Goal: Feedback & Contribution: Submit feedback/report problem

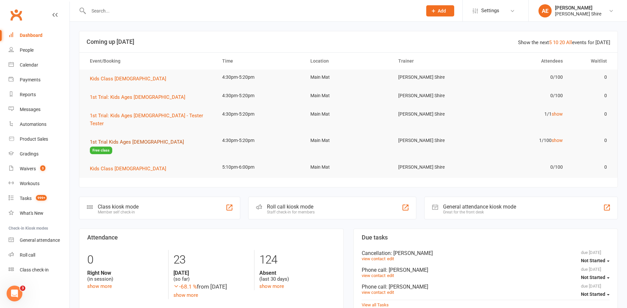
click at [111, 139] on span "1st Trial Kids Ages [DEMOGRAPHIC_DATA]" at bounding box center [137, 142] width 94 height 6
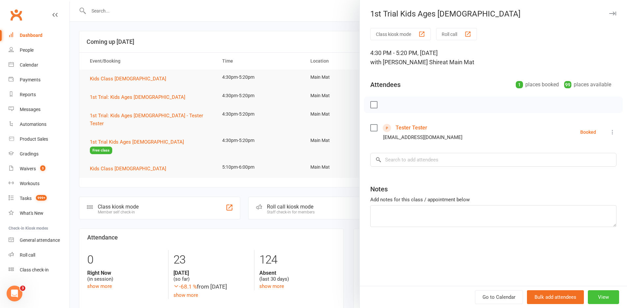
click at [606, 294] on button "View" at bounding box center [603, 297] width 31 height 14
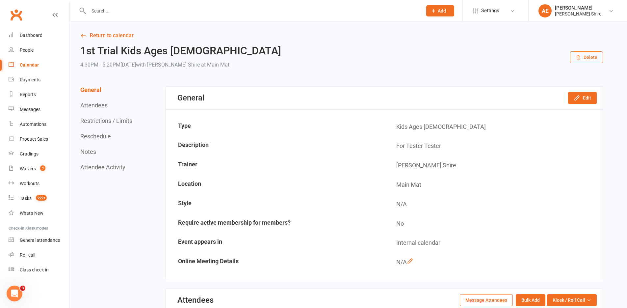
click at [588, 57] on button "Delete" at bounding box center [586, 57] width 33 height 12
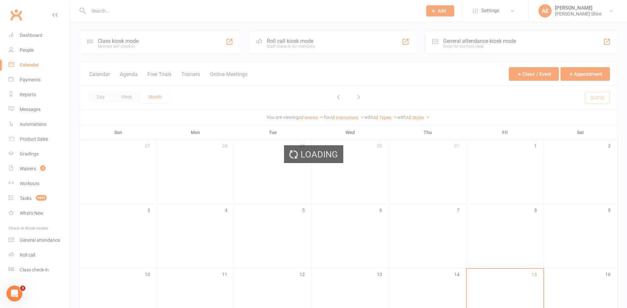
click at [211, 23] on div "Loading" at bounding box center [313, 154] width 627 height 308
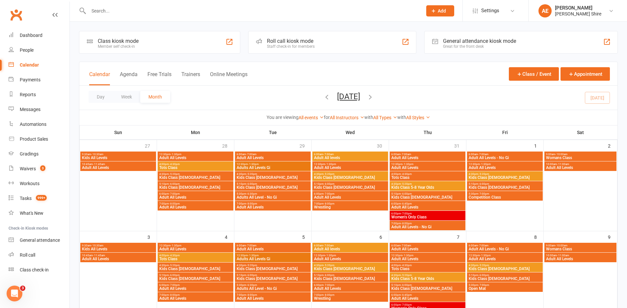
click at [171, 13] on input "text" at bounding box center [252, 10] width 331 height 9
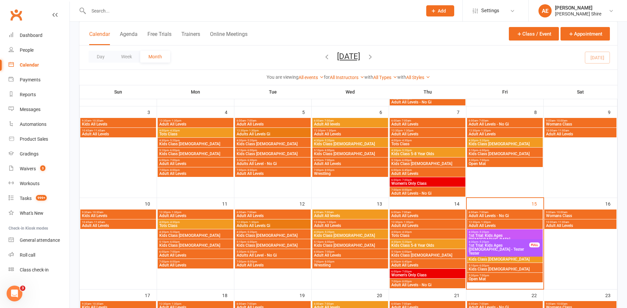
scroll to position [132, 0]
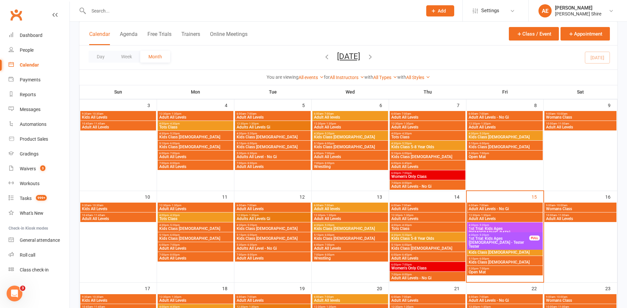
click at [502, 224] on span "4:30pm - 5:20pm" at bounding box center [504, 224] width 73 height 3
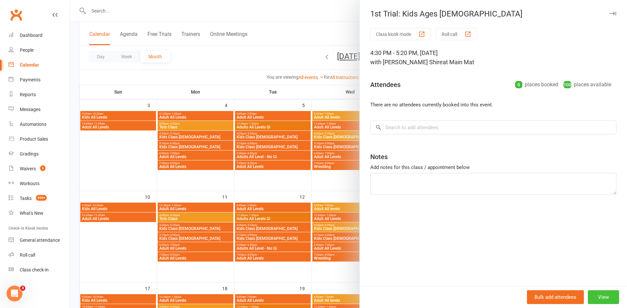
click at [595, 295] on button "View" at bounding box center [603, 297] width 31 height 14
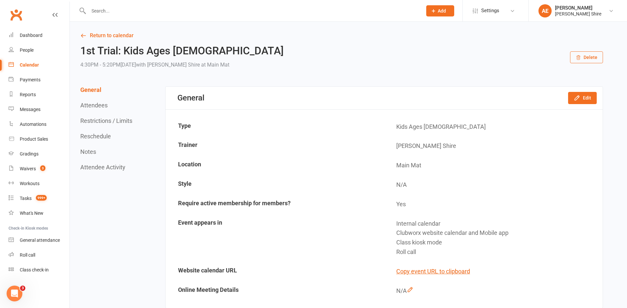
click at [582, 58] on button "Delete" at bounding box center [586, 57] width 33 height 12
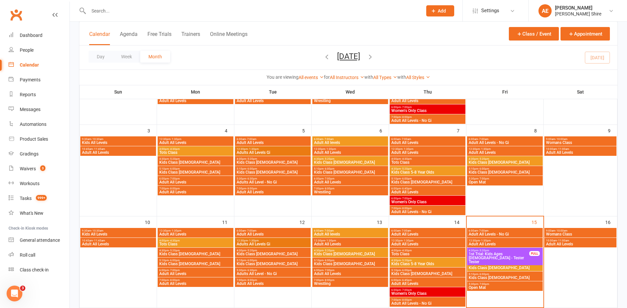
scroll to position [132, 0]
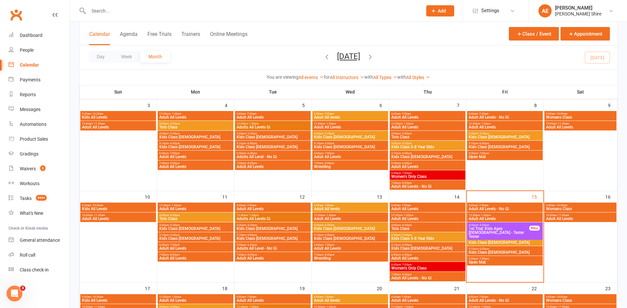
click at [503, 224] on span "4:30pm - 5:20pm" at bounding box center [498, 224] width 61 height 3
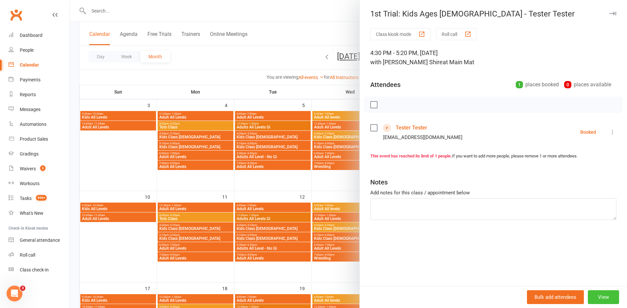
click at [601, 298] on button "View" at bounding box center [603, 297] width 31 height 14
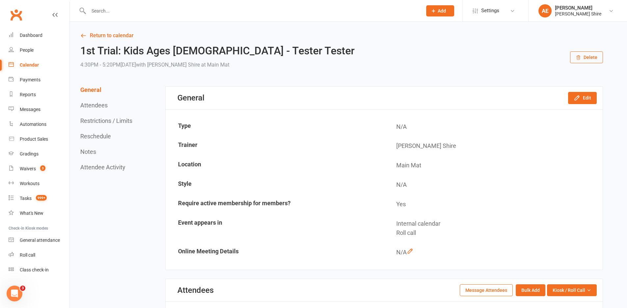
click at [583, 52] on button "Delete" at bounding box center [586, 57] width 33 height 12
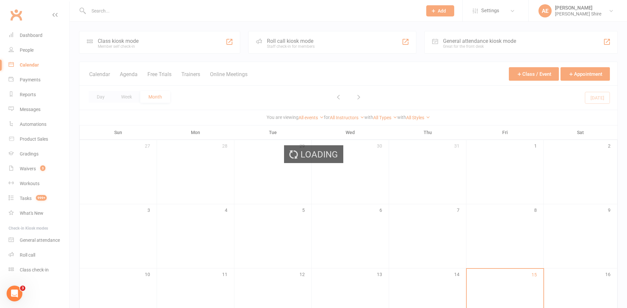
click at [168, 13] on div "Loading" at bounding box center [313, 154] width 627 height 308
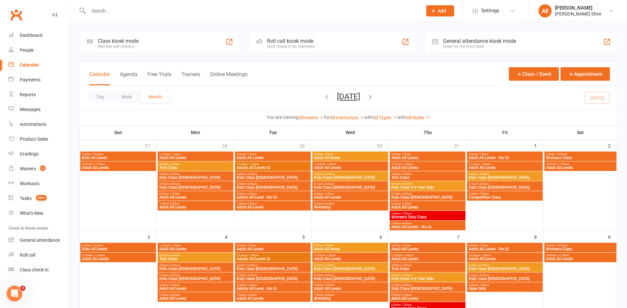
click at [152, 13] on input "text" at bounding box center [252, 10] width 331 height 9
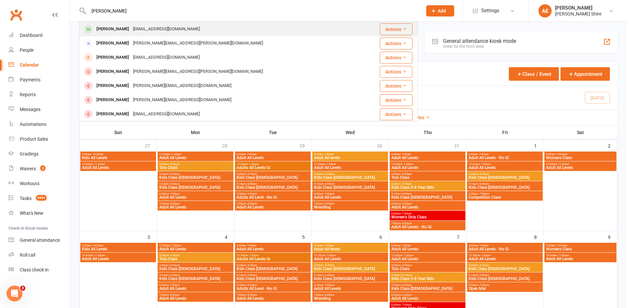
type input "[PERSON_NAME]"
click at [107, 32] on div "[PERSON_NAME]" at bounding box center [112, 29] width 37 height 10
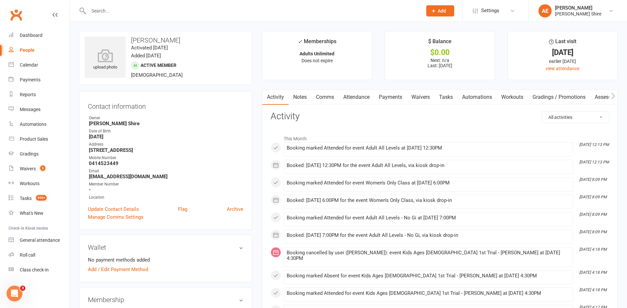
click at [358, 99] on link "Attendance" at bounding box center [357, 97] width 36 height 15
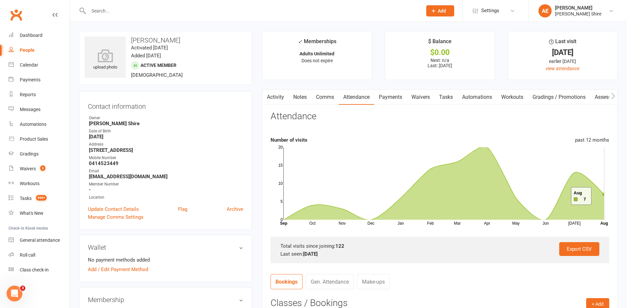
click at [600, 196] on icon at bounding box center [444, 183] width 321 height 74
click at [603, 192] on rect at bounding box center [444, 183] width 321 height 72
click at [340, 281] on link "Gen. Attendance" at bounding box center [330, 281] width 48 height 15
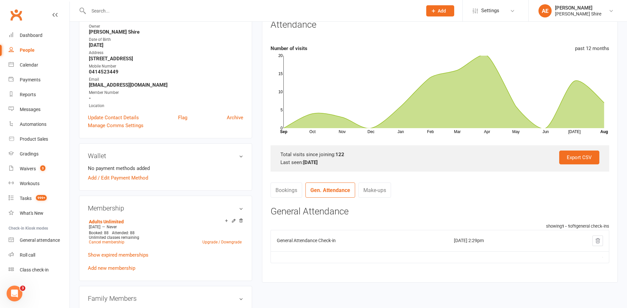
scroll to position [132, 0]
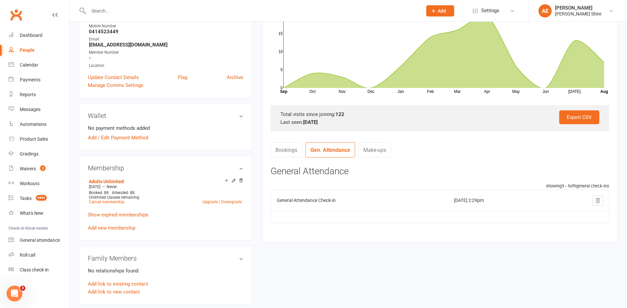
click at [285, 150] on link "Bookings" at bounding box center [287, 149] width 32 height 15
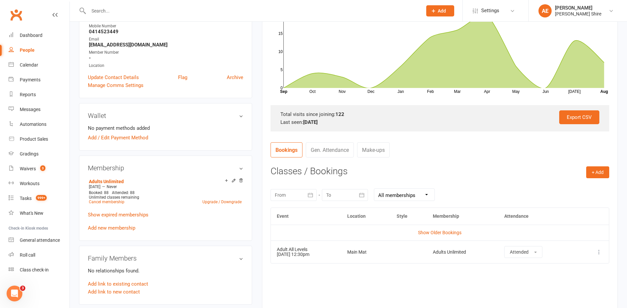
click at [311, 195] on icon "button" at bounding box center [310, 195] width 7 height 7
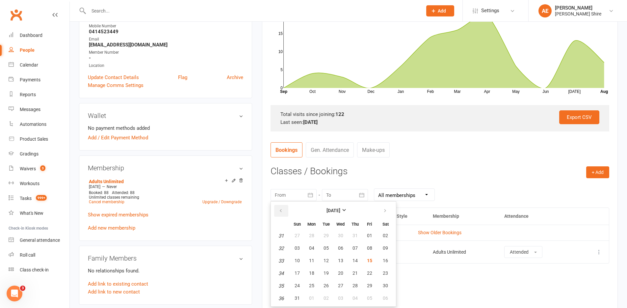
click at [281, 212] on icon "button" at bounding box center [280, 210] width 5 height 5
click at [281, 211] on icon "button" at bounding box center [280, 210] width 5 height 5
click at [380, 210] on button "button" at bounding box center [386, 211] width 14 height 12
click at [356, 235] on span "31" at bounding box center [355, 235] width 5 height 5
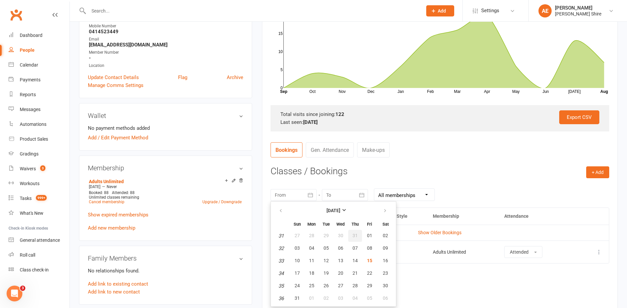
type input "[DATE]"
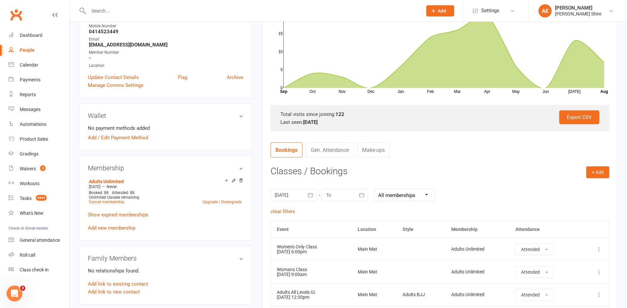
click at [336, 194] on div at bounding box center [345, 195] width 46 height 12
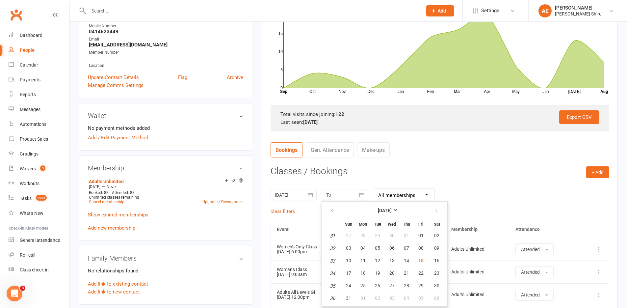
click at [480, 189] on div "[DATE] [DATE] Sun Mon Tue Wed Thu Fri Sat 27 29 30 01 02 03 04 05 28 06 07 08 0…" at bounding box center [440, 195] width 339 height 26
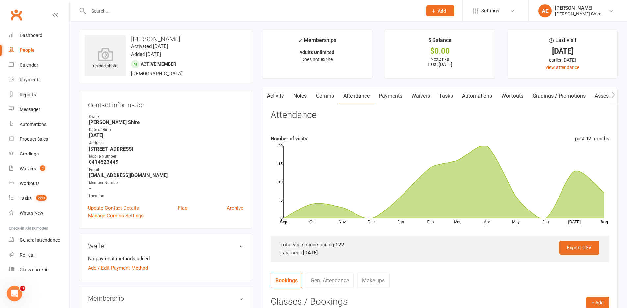
scroll to position [0, 0]
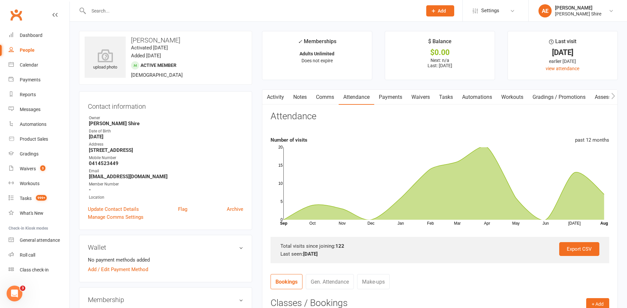
click at [493, 250] on div "Last seen: [DATE]" at bounding box center [439, 254] width 319 height 8
click at [173, 12] on input "text" at bounding box center [252, 10] width 331 height 9
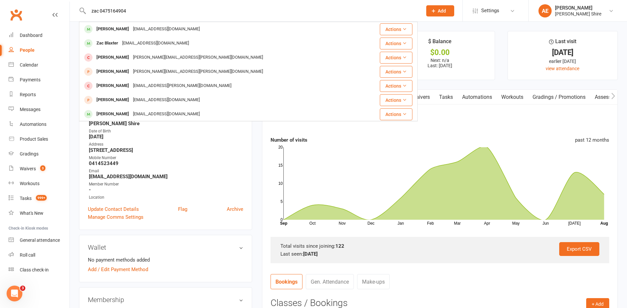
drag, startPoint x: 101, startPoint y: 9, endPoint x: 73, endPoint y: 9, distance: 28.0
click at [73, 9] on react-component "zac 0475164904 [PERSON_NAME] [EMAIL_ADDRESS][DOMAIN_NAME] Actions Zac Blaxter […" at bounding box center [209, 10] width 418 height 21
type input "0475164904"
click at [163, 15] on div "0475164904 [PERSON_NAME] [EMAIL_ADDRESS][DOMAIN_NAME] Actions [PERSON_NAME] [EM…" at bounding box center [248, 10] width 339 height 21
click at [138, 2] on div "0475164904 [PERSON_NAME] [EMAIL_ADDRESS][DOMAIN_NAME] Actions [PERSON_NAME] [EM…" at bounding box center [248, 10] width 339 height 21
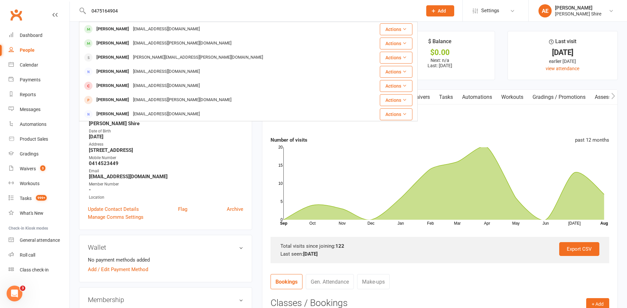
click at [147, 15] on input "0475164904" at bounding box center [252, 10] width 331 height 9
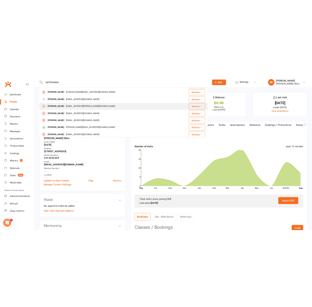
scroll to position [156, 0]
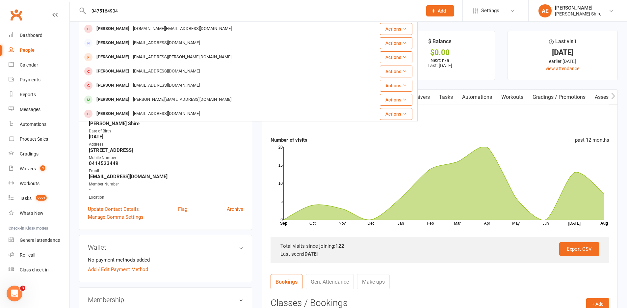
click at [109, 12] on input "0475164904" at bounding box center [252, 10] width 331 height 9
click at [108, 12] on input "0475164904" at bounding box center [252, 10] width 331 height 9
click at [107, 12] on input "0475164904" at bounding box center [252, 10] width 331 height 9
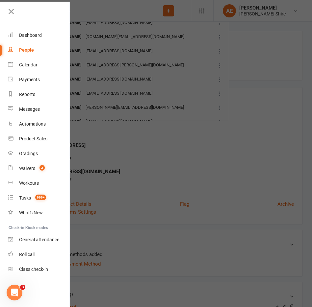
click at [92, 11] on div at bounding box center [156, 153] width 312 height 307
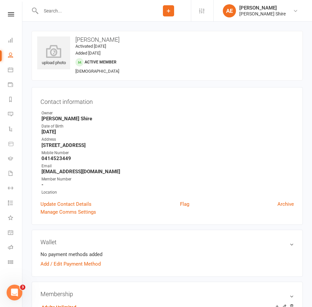
click at [62, 13] on input "text" at bounding box center [92, 10] width 107 height 9
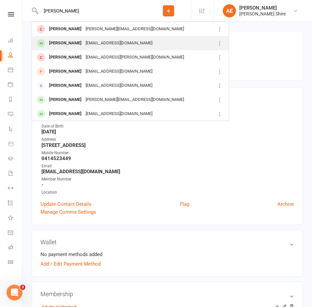
type input "[PERSON_NAME]"
click at [98, 38] on div "[PERSON_NAME] [EMAIL_ADDRESS][DOMAIN_NAME]" at bounding box center [122, 43] width 181 height 13
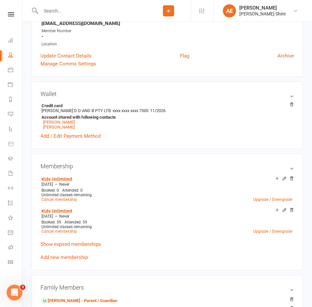
scroll to position [165, 0]
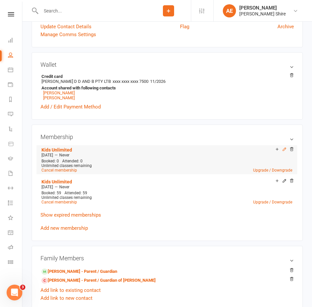
click at [285, 151] on icon at bounding box center [284, 149] width 5 height 5
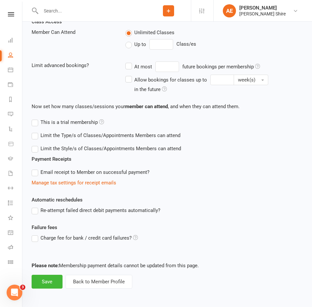
scroll to position [191, 0]
click at [82, 284] on button "Back to Member Profile" at bounding box center [98, 282] width 67 height 14
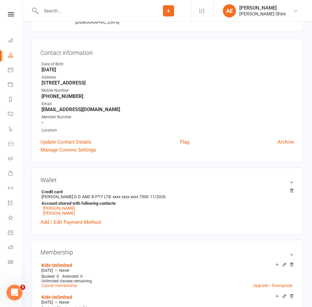
scroll to position [99, 0]
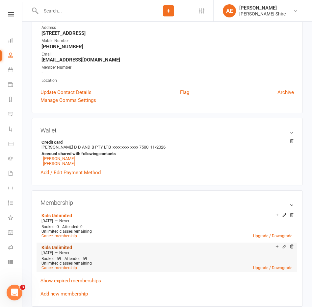
click at [61, 248] on link "Kids Unlimited" at bounding box center [56, 247] width 31 height 5
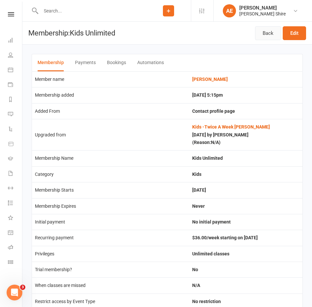
click at [271, 37] on link "Back" at bounding box center [268, 33] width 26 height 14
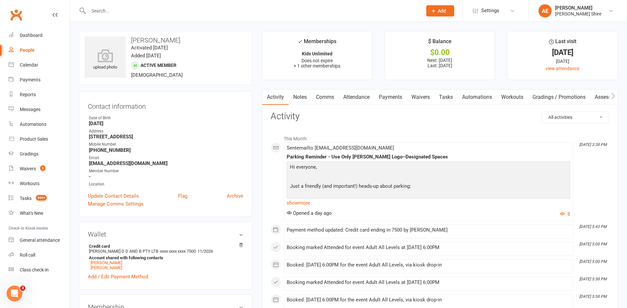
click at [390, 94] on link "Payments" at bounding box center [390, 97] width 33 height 15
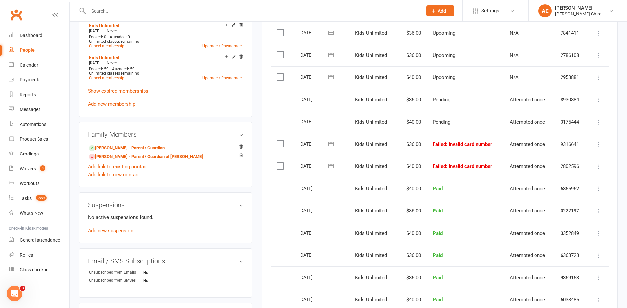
scroll to position [296, 0]
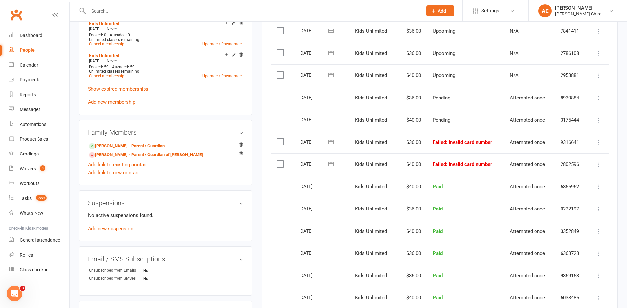
click at [106, 11] on input "text" at bounding box center [252, 10] width 331 height 9
paste input "[PERSON_NAME]"
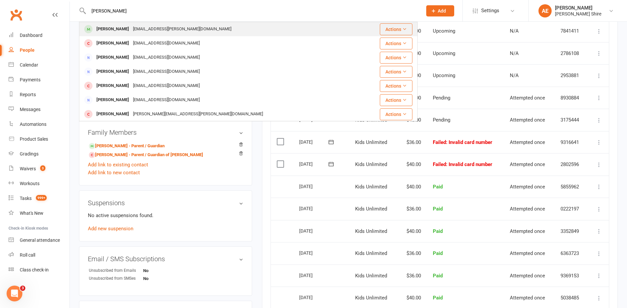
type input "[PERSON_NAME]"
click at [134, 24] on div "[EMAIL_ADDRESS][PERSON_NAME][DOMAIN_NAME]" at bounding box center [182, 29] width 102 height 10
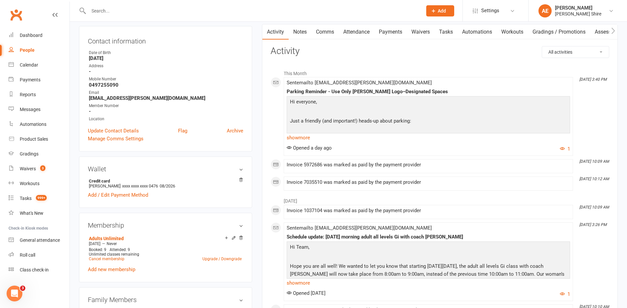
scroll to position [66, 0]
click at [98, 258] on link "Cancel membership" at bounding box center [107, 258] width 36 height 5
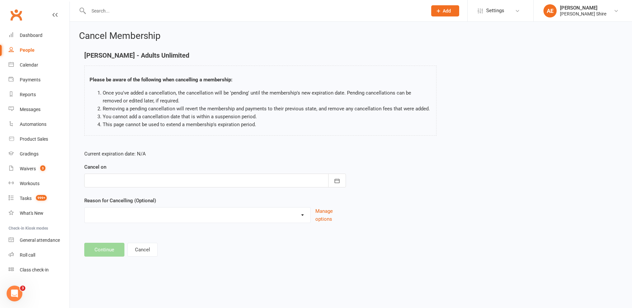
click at [109, 172] on div "Cancel on [DATE] Sun Mon Tue Wed Thu Fri Sat 31 27 28 29 30 31 01 02 32 03 04 0…" at bounding box center [215, 175] width 262 height 24
click at [111, 178] on div at bounding box center [215, 180] width 262 height 14
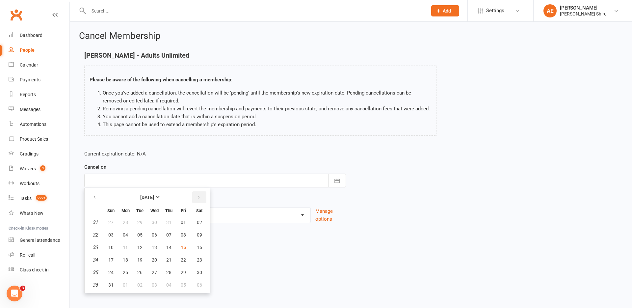
click at [201, 201] on button "button" at bounding box center [199, 197] width 14 height 12
click at [171, 239] on button "11" at bounding box center [169, 235] width 14 height 12
type input "[DATE]"
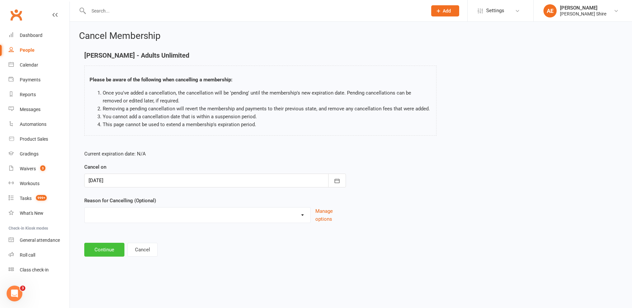
click at [102, 247] on button "Continue" at bounding box center [104, 250] width 40 height 14
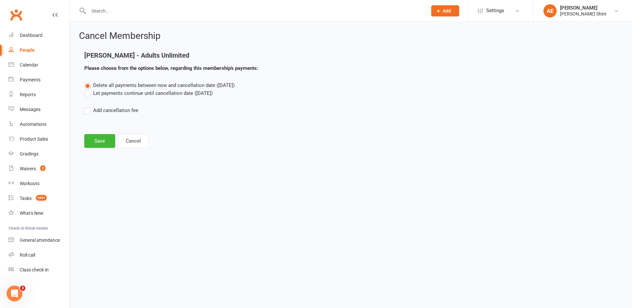
click at [103, 92] on label "Let payments continue until cancellation date ([DATE])" at bounding box center [148, 93] width 128 height 8
click at [89, 89] on input "Let payments continue until cancellation date ([DATE])" at bounding box center [86, 89] width 4 height 0
click at [96, 140] on button "Save" at bounding box center [99, 141] width 31 height 14
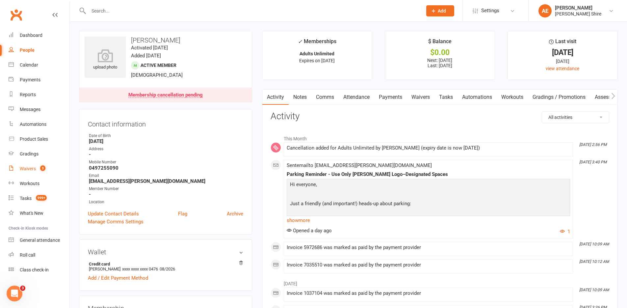
click at [19, 172] on link "Waivers 3" at bounding box center [39, 168] width 61 height 15
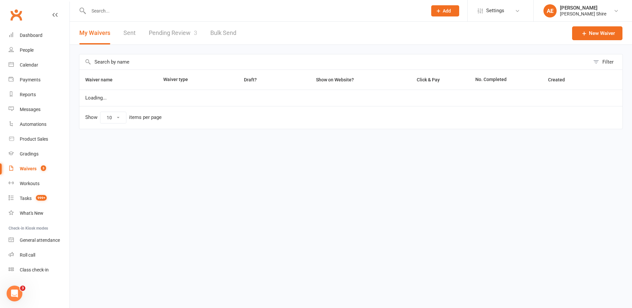
select select "25"
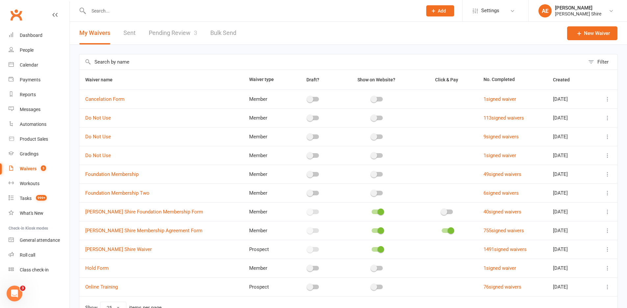
click at [175, 34] on link "Pending Review 3" at bounding box center [173, 33] width 48 height 23
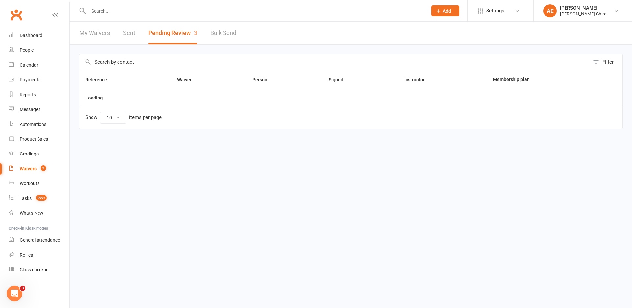
select select "100"
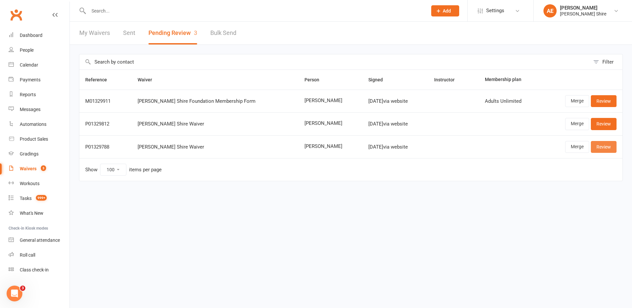
click at [612, 148] on link "Review" at bounding box center [604, 147] width 26 height 12
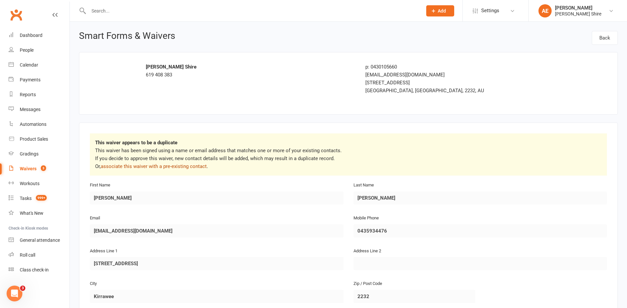
click at [199, 166] on link "associate this waiver with a pre-existing contact" at bounding box center [154, 166] width 106 height 6
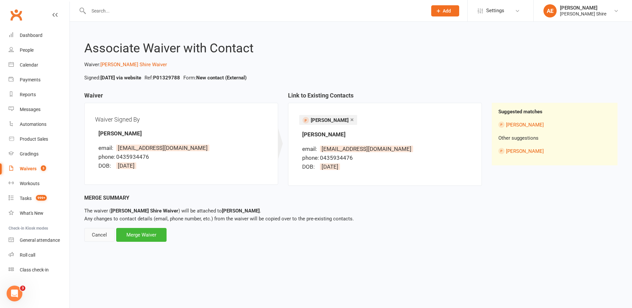
click at [93, 233] on div "Cancel" at bounding box center [99, 235] width 30 height 14
select select "100"
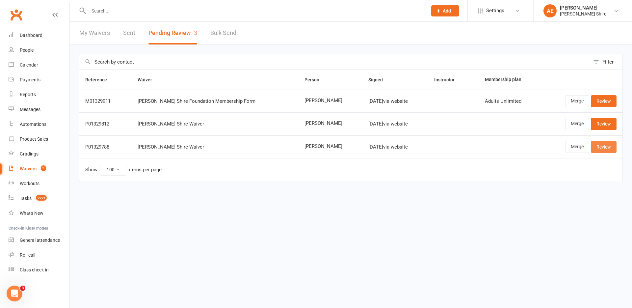
click at [611, 147] on link "Review" at bounding box center [604, 147] width 26 height 12
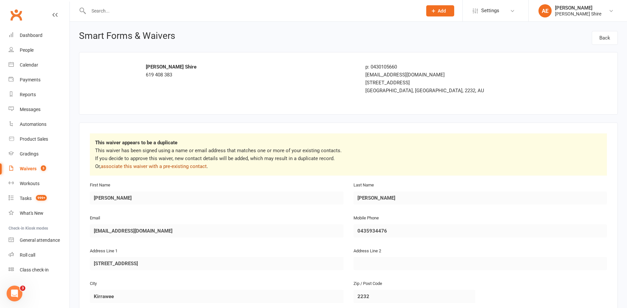
click at [145, 164] on link "associate this waiver with a pre-existing contact" at bounding box center [154, 166] width 106 height 6
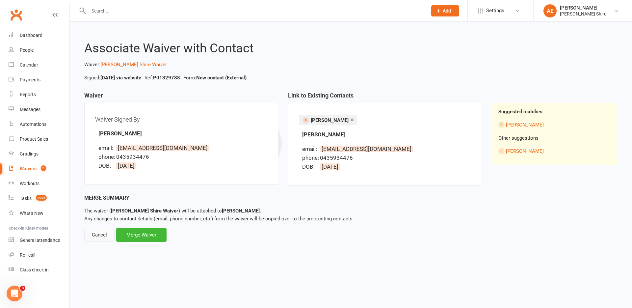
click at [98, 236] on div "Cancel" at bounding box center [99, 235] width 30 height 14
select select "100"
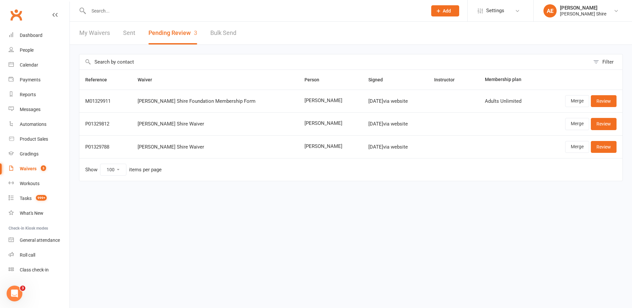
click at [184, 144] on div "[PERSON_NAME] Shire Waiver" at bounding box center [215, 147] width 155 height 6
click at [611, 144] on link "Review" at bounding box center [604, 147] width 26 height 12
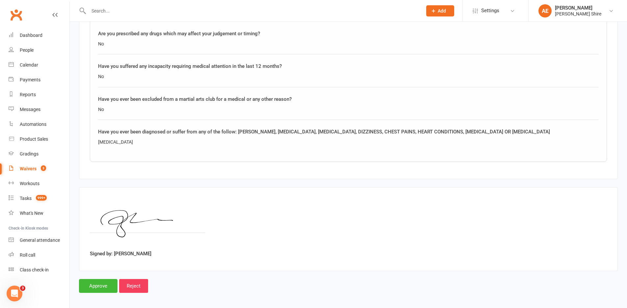
scroll to position [710, 0]
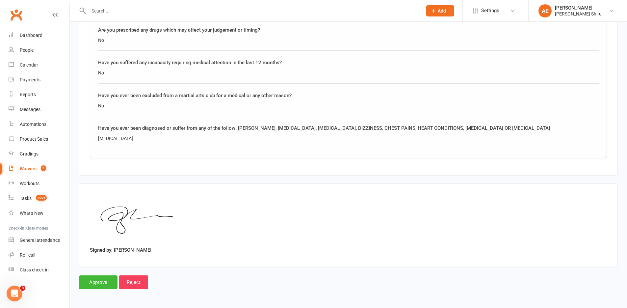
drag, startPoint x: 142, startPoint y: 135, endPoint x: 96, endPoint y: 135, distance: 46.1
copy div "[MEDICAL_DATA]"
click at [99, 277] on input "Approve" at bounding box center [98, 282] width 39 height 14
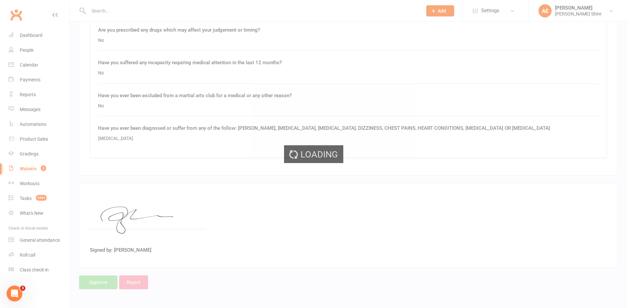
select select "100"
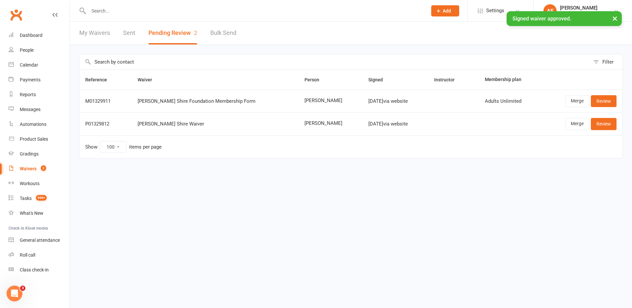
click at [116, 11] on div "× Signed waiver approved." at bounding box center [311, 11] width 623 height 0
click at [104, 11] on input "text" at bounding box center [255, 10] width 336 height 9
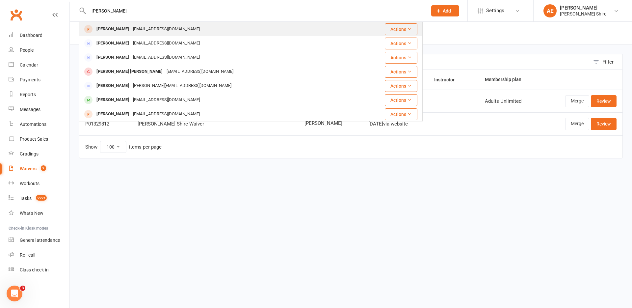
type input "[PERSON_NAME]"
click at [131, 24] on div "[EMAIL_ADDRESS][DOMAIN_NAME]" at bounding box center [166, 29] width 71 height 10
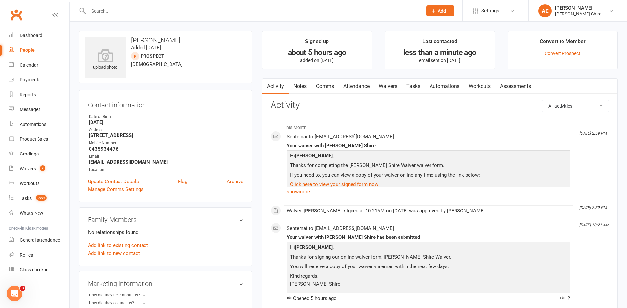
click at [301, 87] on link "Notes" at bounding box center [300, 86] width 23 height 15
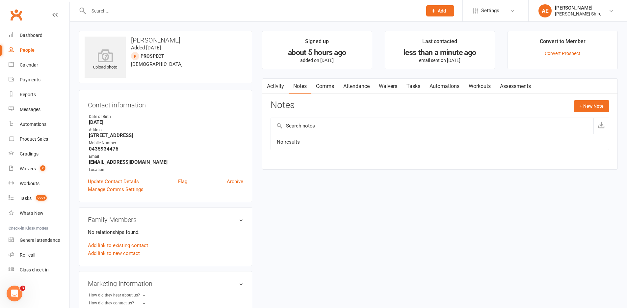
click at [323, 129] on input "text" at bounding box center [432, 126] width 323 height 16
click at [593, 106] on button "+ New Note" at bounding box center [591, 106] width 35 height 12
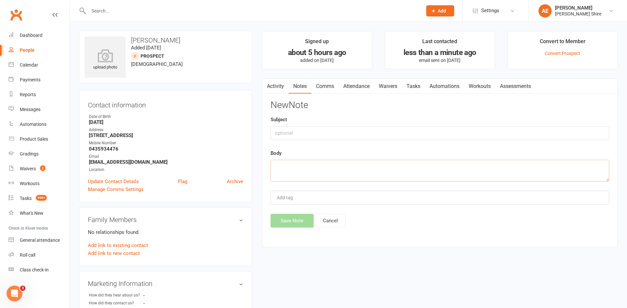
click at [319, 168] on textarea at bounding box center [440, 171] width 339 height 22
paste textarea "[MEDICAL_DATA]"
type textarea "Waiver - health - [MEDICAL_DATA]"
click at [291, 223] on button "Save Note" at bounding box center [292, 221] width 43 height 14
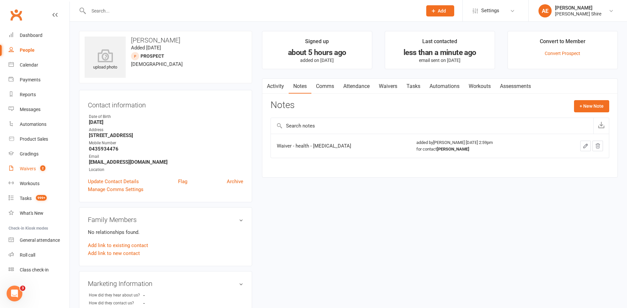
click at [32, 172] on link "Waivers 2" at bounding box center [39, 168] width 61 height 15
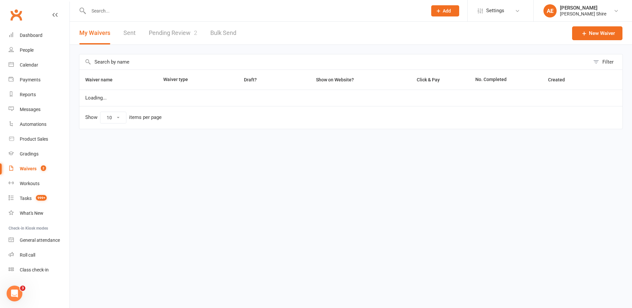
select select "25"
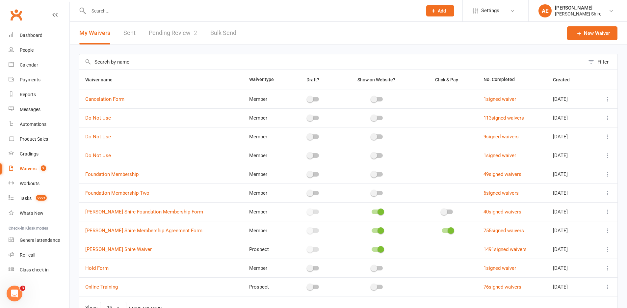
click at [174, 35] on link "Pending Review 2" at bounding box center [173, 33] width 48 height 23
select select "100"
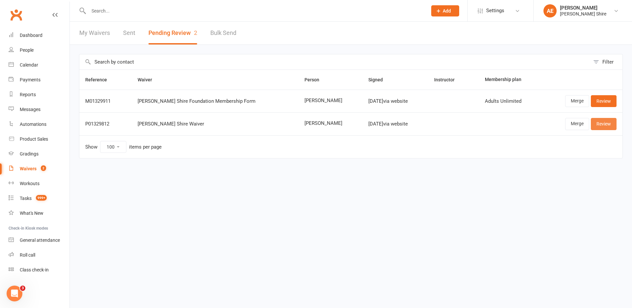
click at [596, 121] on link "Review" at bounding box center [604, 124] width 26 height 12
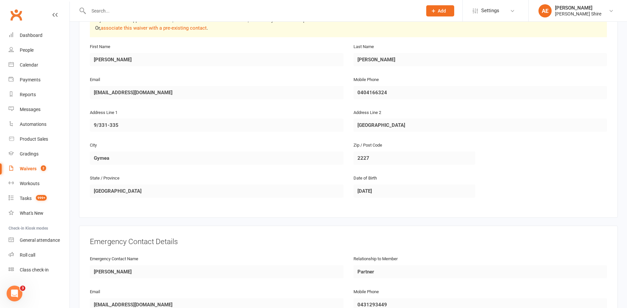
scroll to position [132, 0]
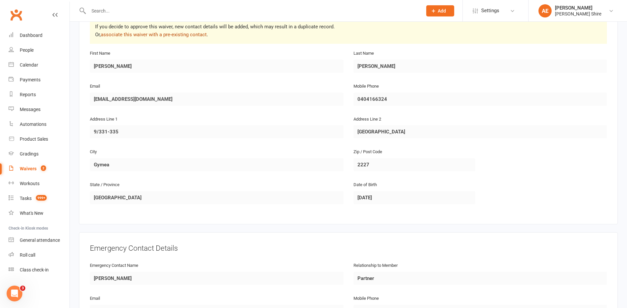
click at [177, 35] on link "associate this waiver with a pre-existing contact" at bounding box center [154, 35] width 106 height 6
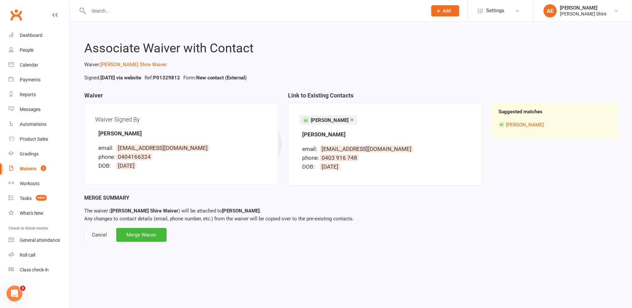
click at [98, 232] on div "Cancel" at bounding box center [99, 235] width 30 height 14
select select "100"
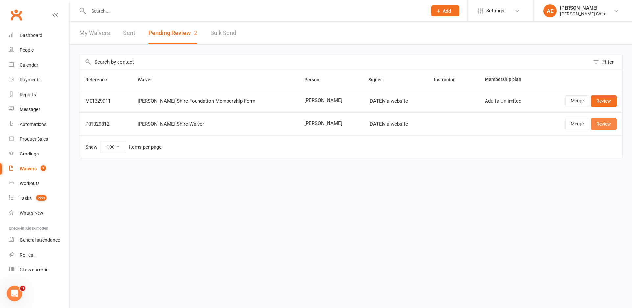
click at [608, 125] on link "Review" at bounding box center [604, 124] width 26 height 12
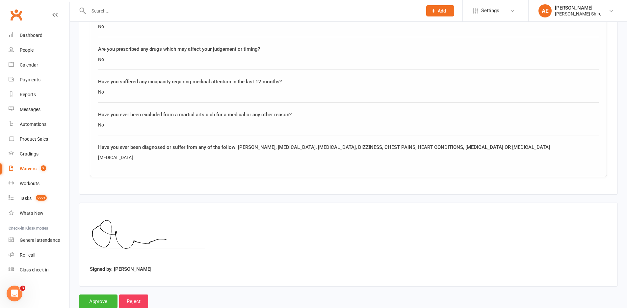
scroll to position [710, 0]
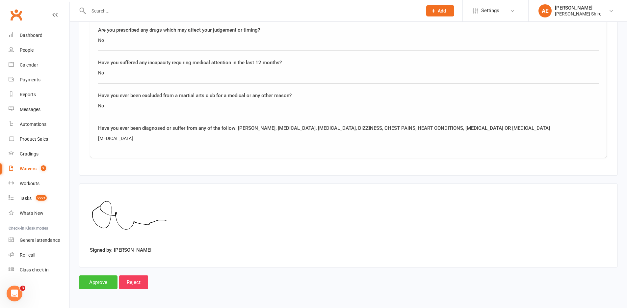
click at [104, 285] on input "Approve" at bounding box center [98, 282] width 39 height 14
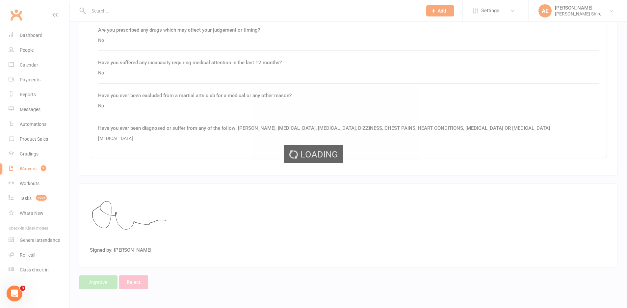
select select "100"
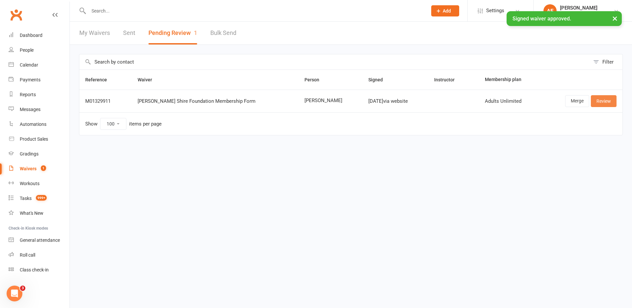
click at [606, 101] on link "Review" at bounding box center [604, 101] width 26 height 12
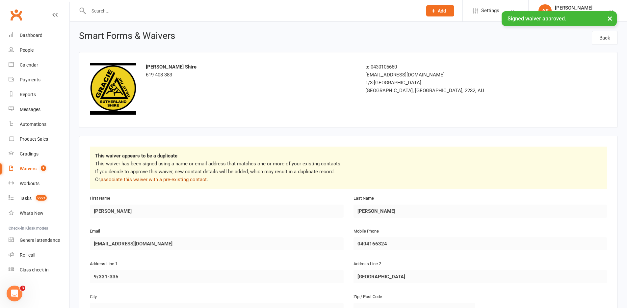
click at [148, 179] on link "associate this waiver with a pre-existing contact" at bounding box center [154, 179] width 106 height 6
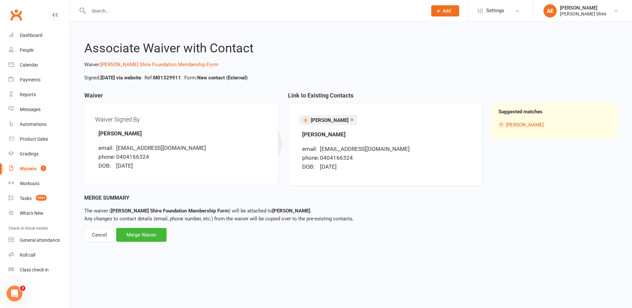
click at [332, 147] on span "[EMAIL_ADDRESS][DOMAIN_NAME]" at bounding box center [365, 148] width 90 height 7
click at [134, 239] on div "Merge Waiver" at bounding box center [141, 235] width 50 height 14
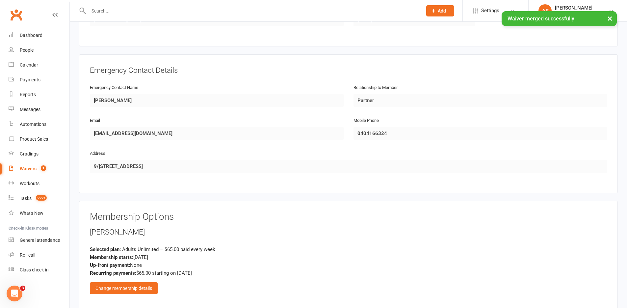
scroll to position [395, 0]
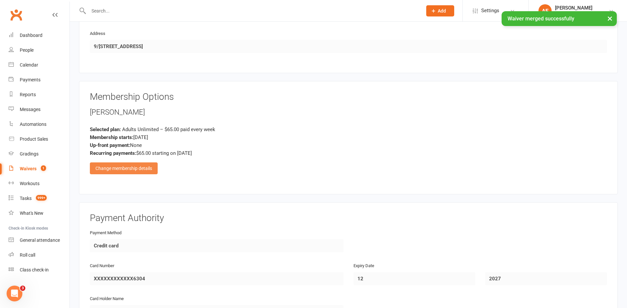
click at [132, 169] on div "Change membership details" at bounding box center [124, 168] width 68 height 12
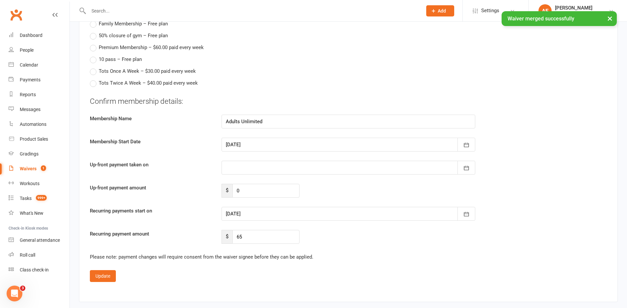
scroll to position [625, 0]
click at [250, 211] on div at bounding box center [349, 213] width 254 height 14
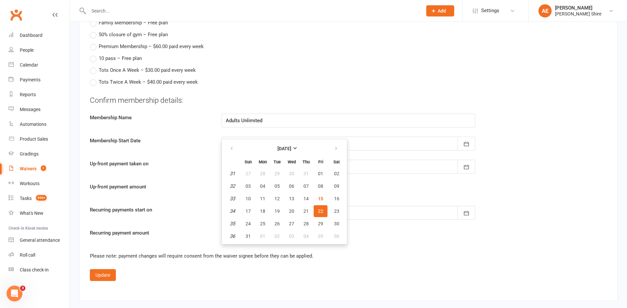
click at [461, 249] on fieldset "Confirm membership details: Membership Name Adults Unlimited Membership Start D…" at bounding box center [348, 188] width 517 height 186
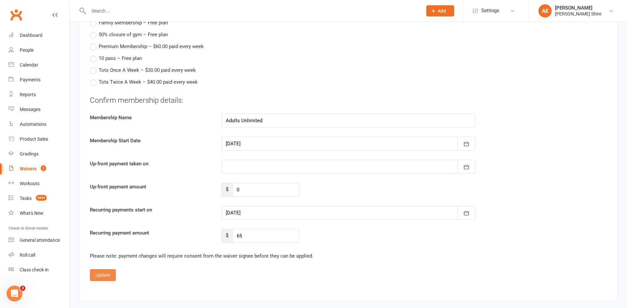
click at [102, 277] on button "Update" at bounding box center [103, 275] width 26 height 12
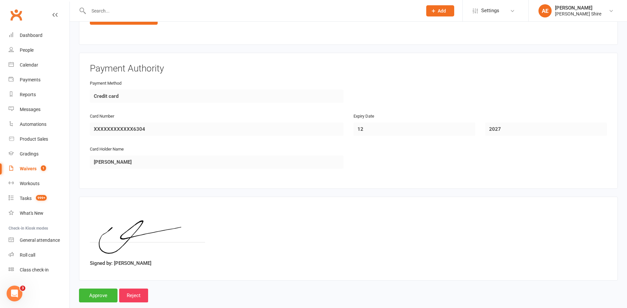
scroll to position [558, 0]
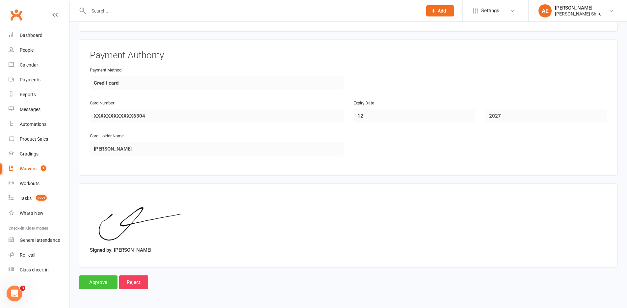
click at [104, 279] on input "Approve" at bounding box center [98, 282] width 39 height 14
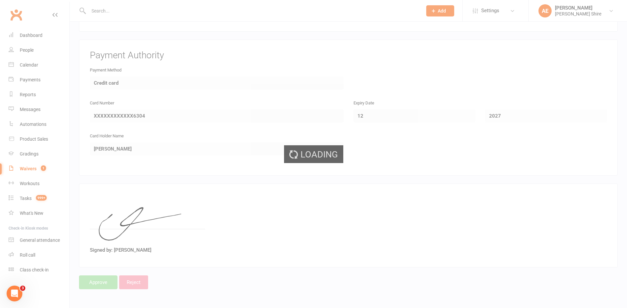
select select "100"
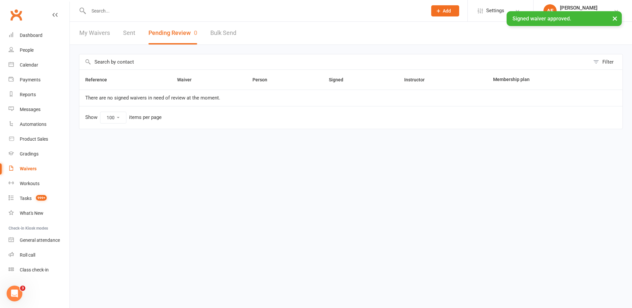
click at [170, 11] on input "text" at bounding box center [255, 10] width 336 height 9
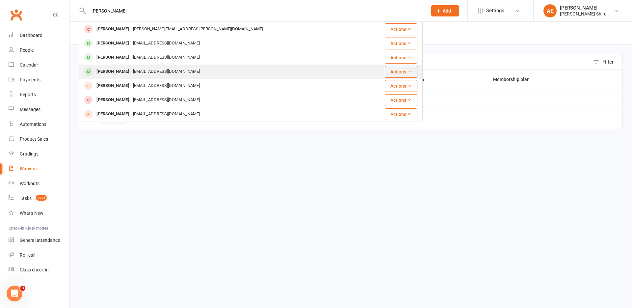
type input "[PERSON_NAME]"
click at [122, 67] on div "[PERSON_NAME]" at bounding box center [112, 72] width 37 height 10
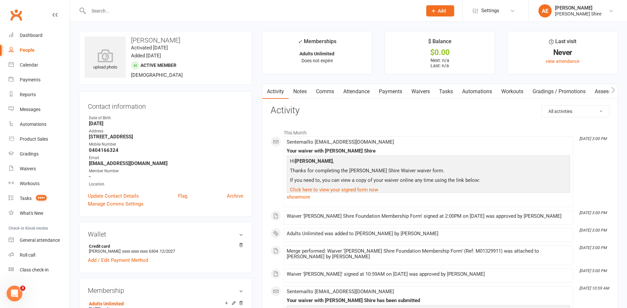
click at [297, 94] on link "Notes" at bounding box center [300, 91] width 23 height 15
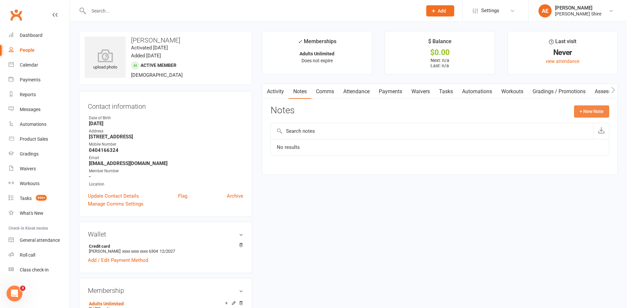
click at [592, 107] on button "+ New Note" at bounding box center [591, 111] width 35 height 12
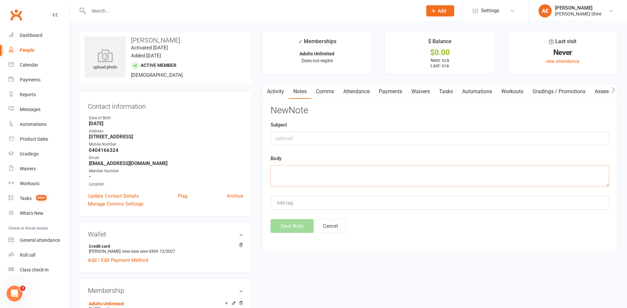
click at [290, 169] on textarea at bounding box center [440, 176] width 339 height 22
type textarea "Waiver - health - [MEDICAL_DATA]"
click at [294, 223] on button "Save Note" at bounding box center [292, 226] width 43 height 14
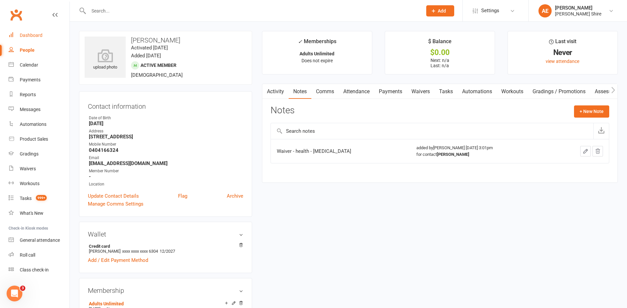
click at [26, 34] on div "Dashboard" at bounding box center [31, 35] width 23 height 5
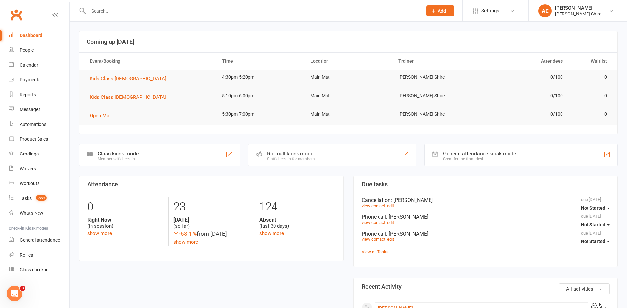
click at [197, 12] on input "text" at bounding box center [252, 10] width 331 height 9
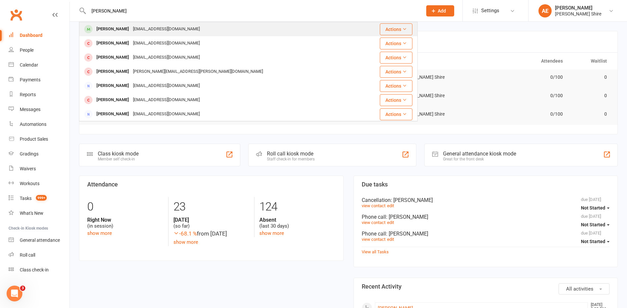
type input "[PERSON_NAME]"
click at [138, 27] on div "[EMAIL_ADDRESS][DOMAIN_NAME]" at bounding box center [166, 29] width 71 height 10
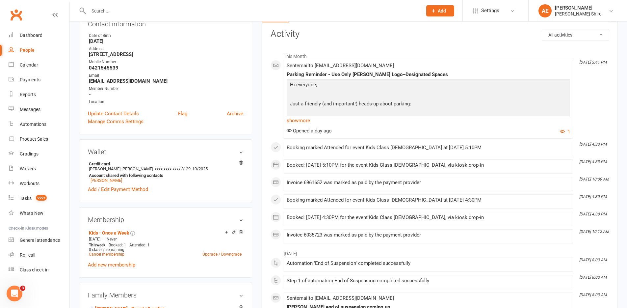
scroll to position [99, 0]
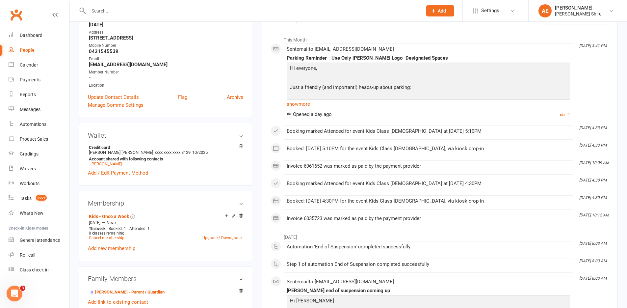
click at [494, 37] on li "This Month" at bounding box center [440, 38] width 339 height 11
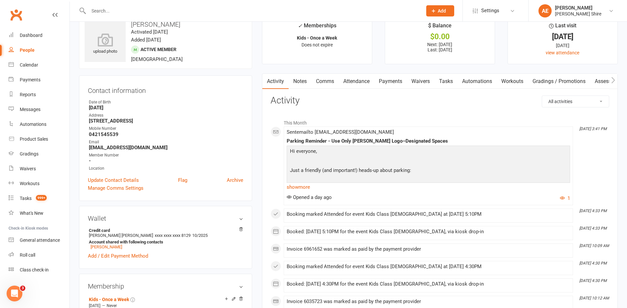
scroll to position [0, 0]
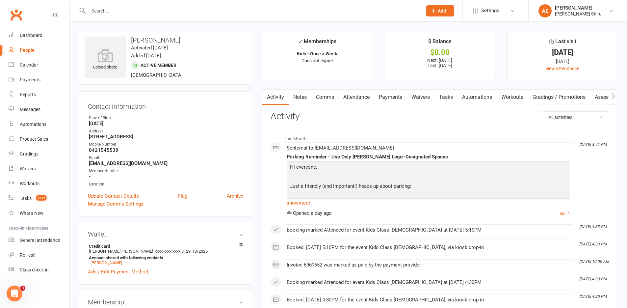
click at [140, 6] on div at bounding box center [248, 10] width 339 height 21
click at [140, 12] on input "text" at bounding box center [252, 10] width 331 height 9
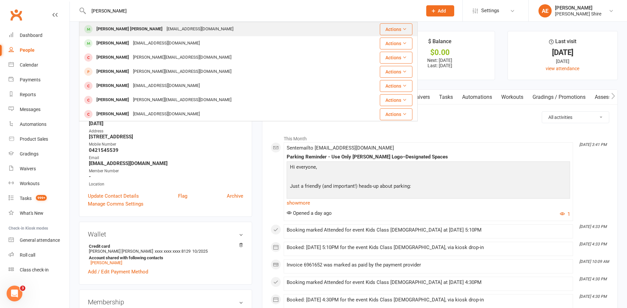
type input "[PERSON_NAME]"
click at [165, 32] on div "[EMAIL_ADDRESS][DOMAIN_NAME]" at bounding box center [200, 29] width 71 height 10
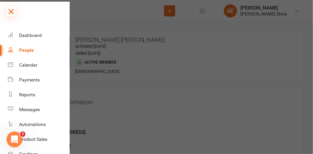
click at [14, 14] on icon at bounding box center [11, 11] width 9 height 9
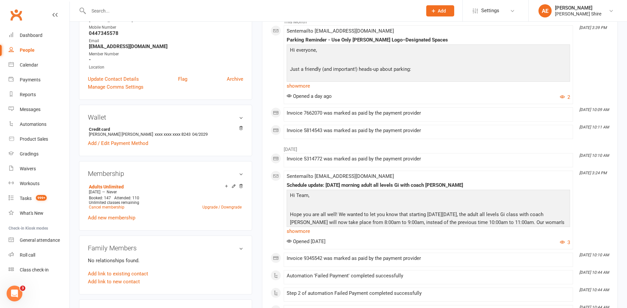
scroll to position [132, 0]
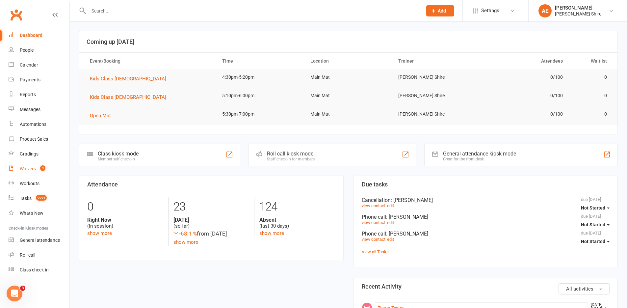
click at [34, 166] on div "Waivers" at bounding box center [28, 168] width 16 height 5
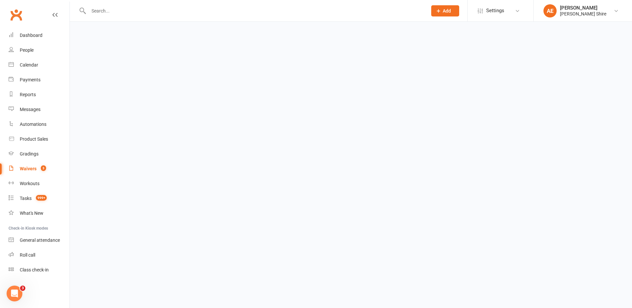
select select "25"
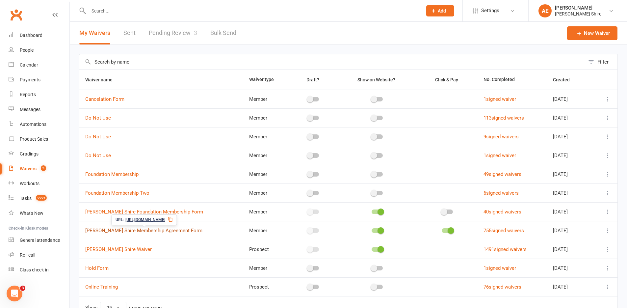
click at [170, 230] on link "[PERSON_NAME] Shire Membership Agreement Form" at bounding box center [143, 230] width 117 height 6
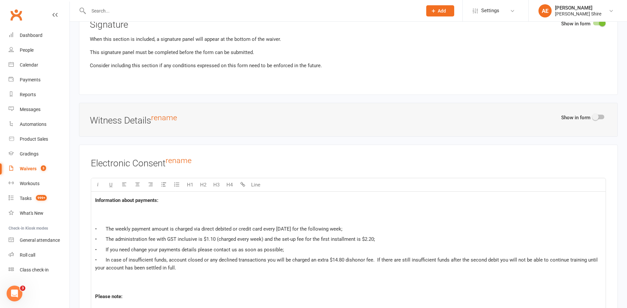
scroll to position [2041, 0]
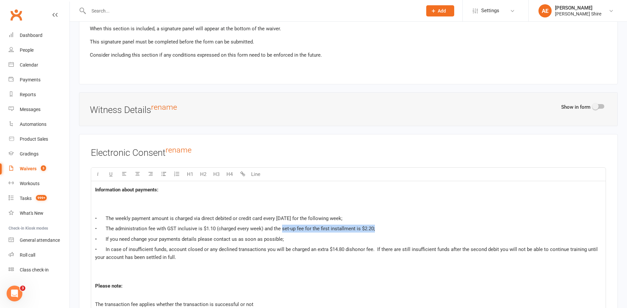
drag, startPoint x: 280, startPoint y: 227, endPoint x: 380, endPoint y: 227, distance: 99.1
click at [380, 227] on p "• The administration fee with GST inclusive is $1.10 (charged every week) and t…" at bounding box center [348, 228] width 507 height 8
copy span "set-up fee for the first installment is $2.20;"
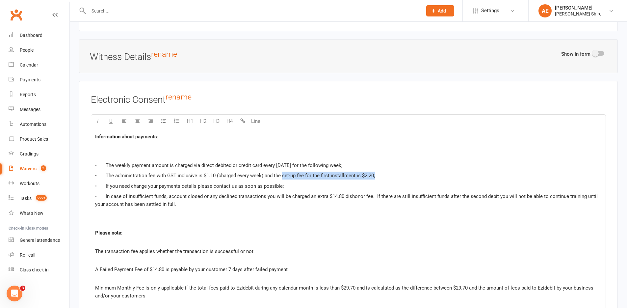
scroll to position [2107, 0]
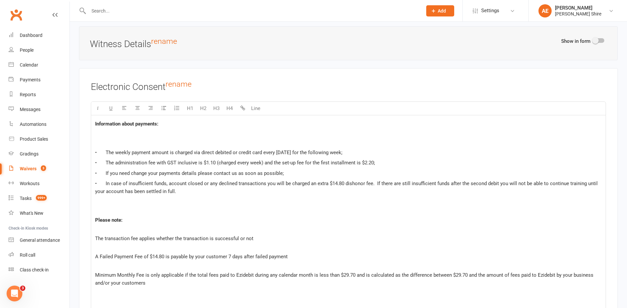
click at [245, 275] on span "Minimum Monthly Fee is only applicable if the total fees paid to Ezidebit durin…" at bounding box center [345, 279] width 500 height 14
copy span "Ezidebit"
click at [508, 223] on p "Please note:" at bounding box center [348, 224] width 507 height 16
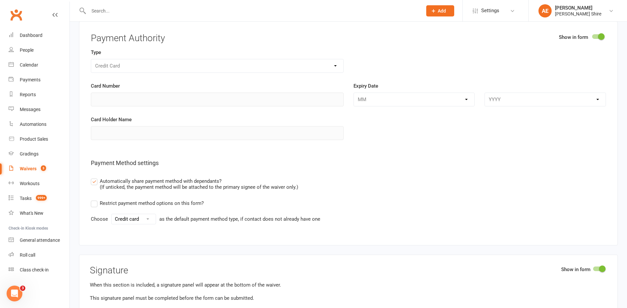
scroll to position [1777, 0]
